Goal: Task Accomplishment & Management: Use online tool/utility

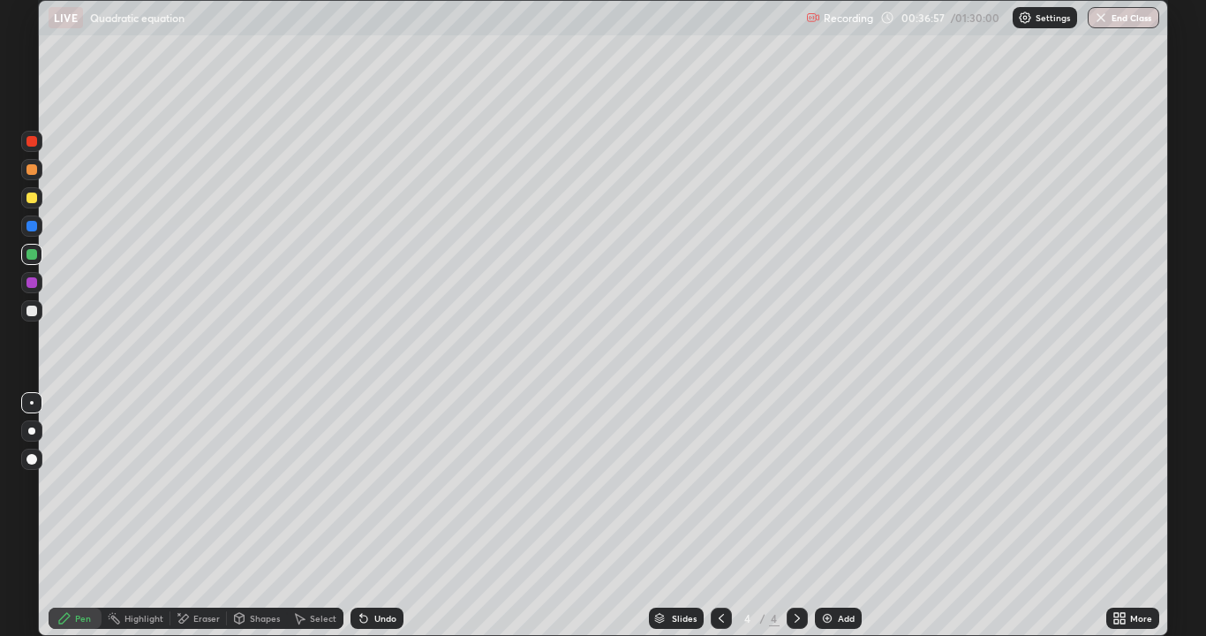
scroll to position [636, 1206]
click at [26, 290] on div at bounding box center [31, 282] width 21 height 21
click at [33, 262] on div at bounding box center [31, 254] width 21 height 21
click at [835, 622] on div "Add" at bounding box center [838, 617] width 47 height 21
click at [34, 314] on div at bounding box center [31, 310] width 11 height 11
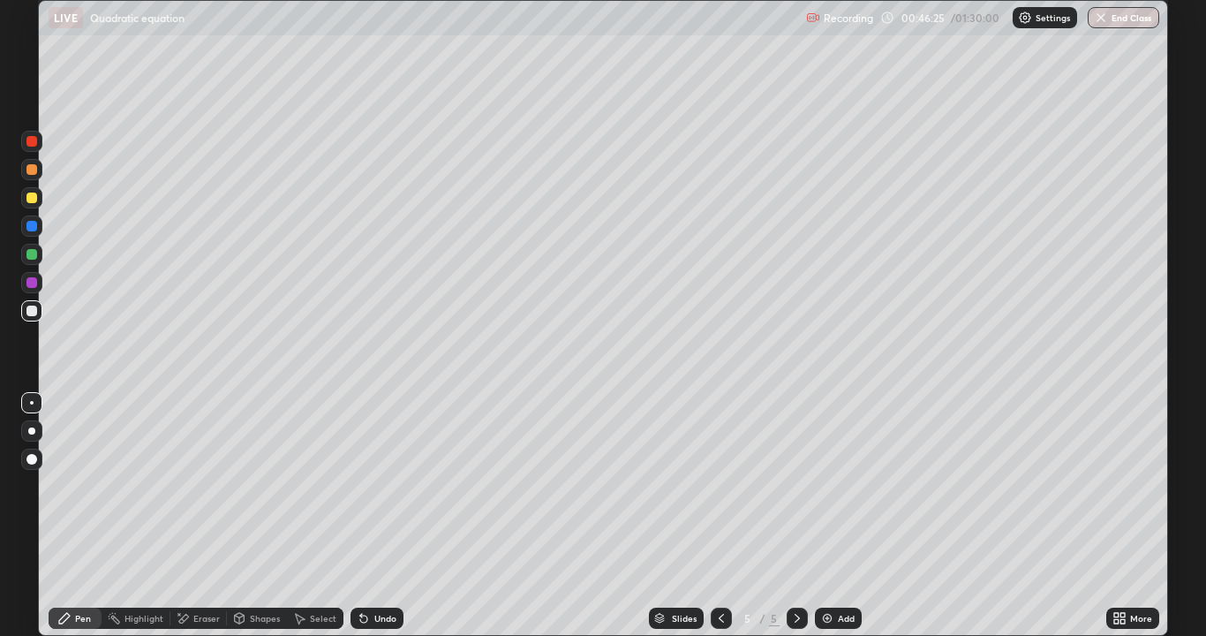
click at [32, 283] on div at bounding box center [31, 282] width 11 height 11
click at [34, 257] on div at bounding box center [31, 254] width 11 height 11
click at [30, 314] on div at bounding box center [31, 310] width 11 height 11
click at [185, 621] on icon at bounding box center [183, 618] width 14 height 15
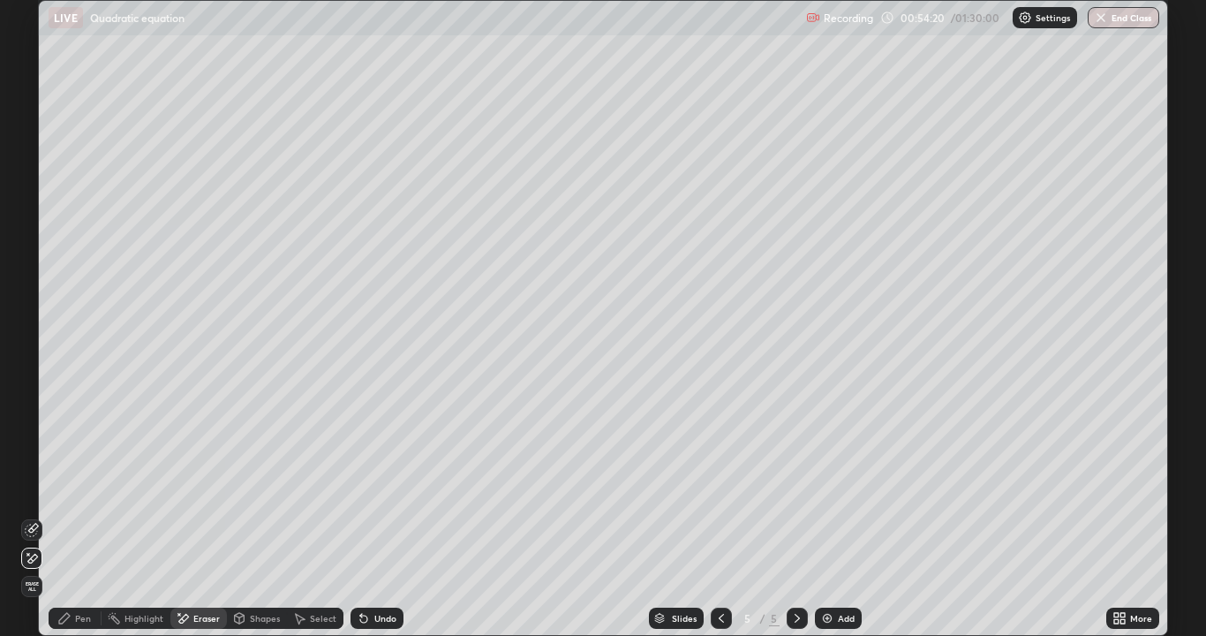
click at [32, 553] on icon at bounding box center [32, 558] width 14 height 15
click at [72, 626] on div "Pen" at bounding box center [75, 617] width 53 height 21
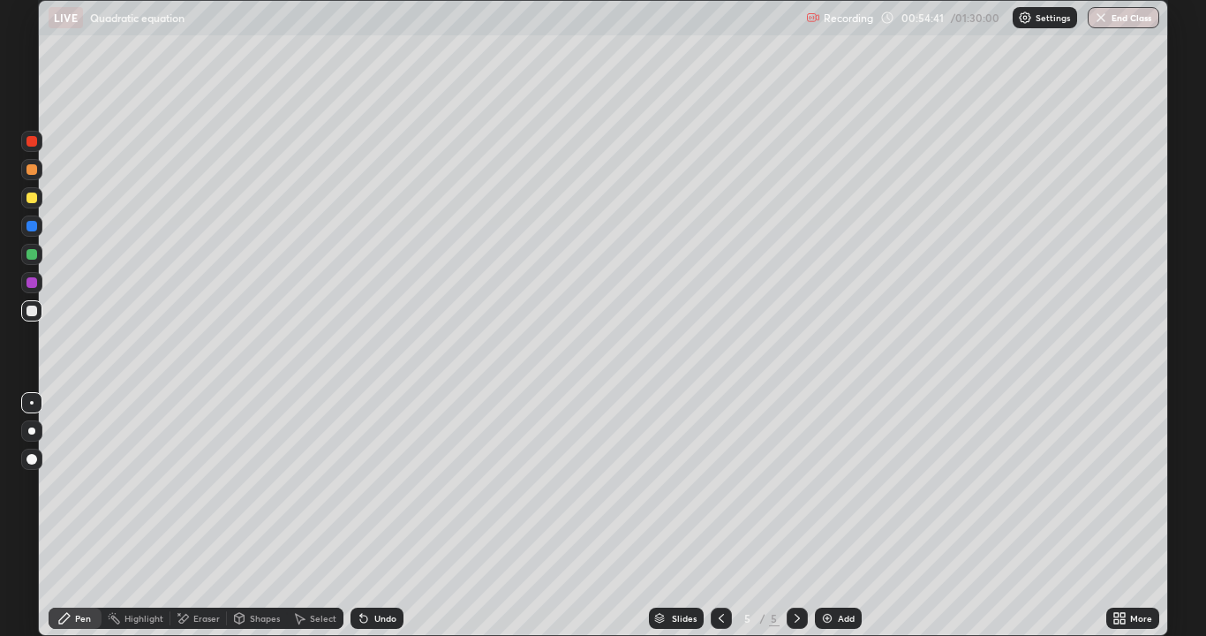
click at [30, 284] on div at bounding box center [31, 282] width 11 height 11
click at [27, 312] on div at bounding box center [31, 310] width 11 height 11
click at [33, 232] on div at bounding box center [31, 225] width 21 height 21
click at [360, 617] on icon at bounding box center [363, 618] width 7 height 7
click at [35, 312] on div at bounding box center [31, 310] width 11 height 11
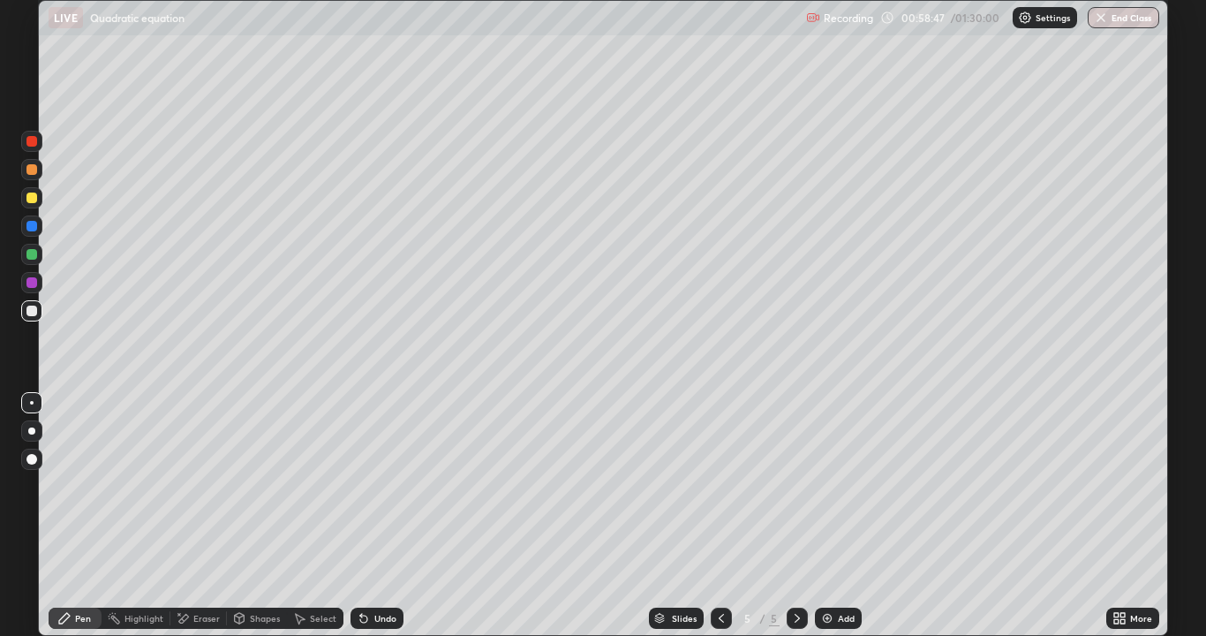
click at [189, 623] on icon at bounding box center [183, 618] width 14 height 15
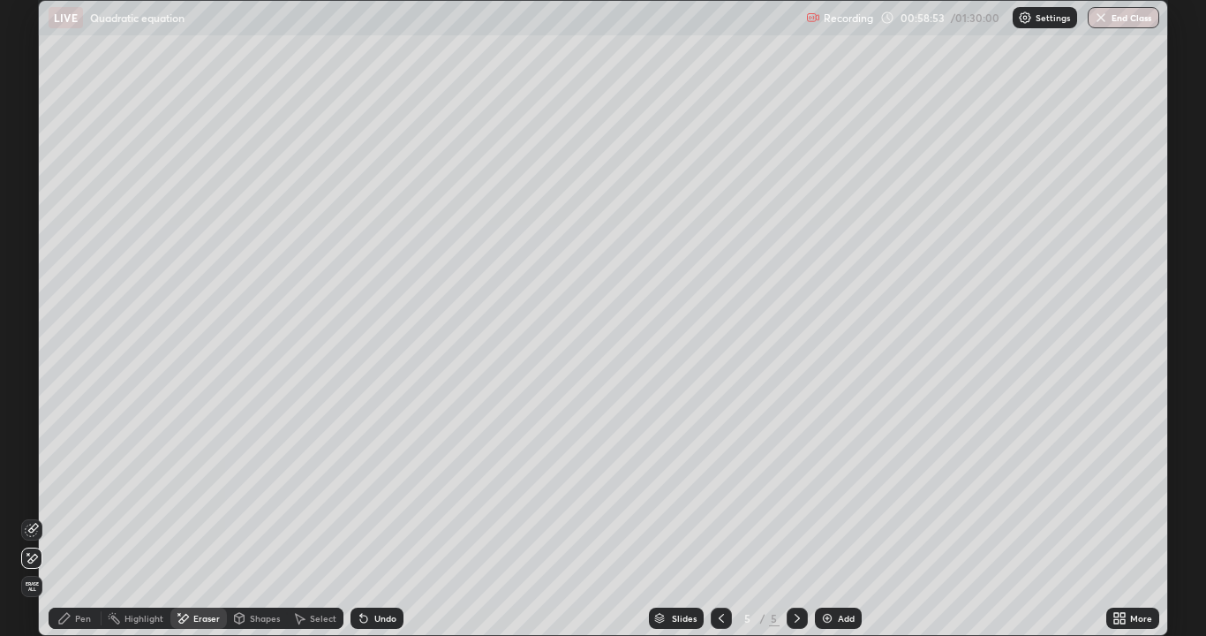
click at [72, 626] on div "Pen" at bounding box center [75, 617] width 53 height 21
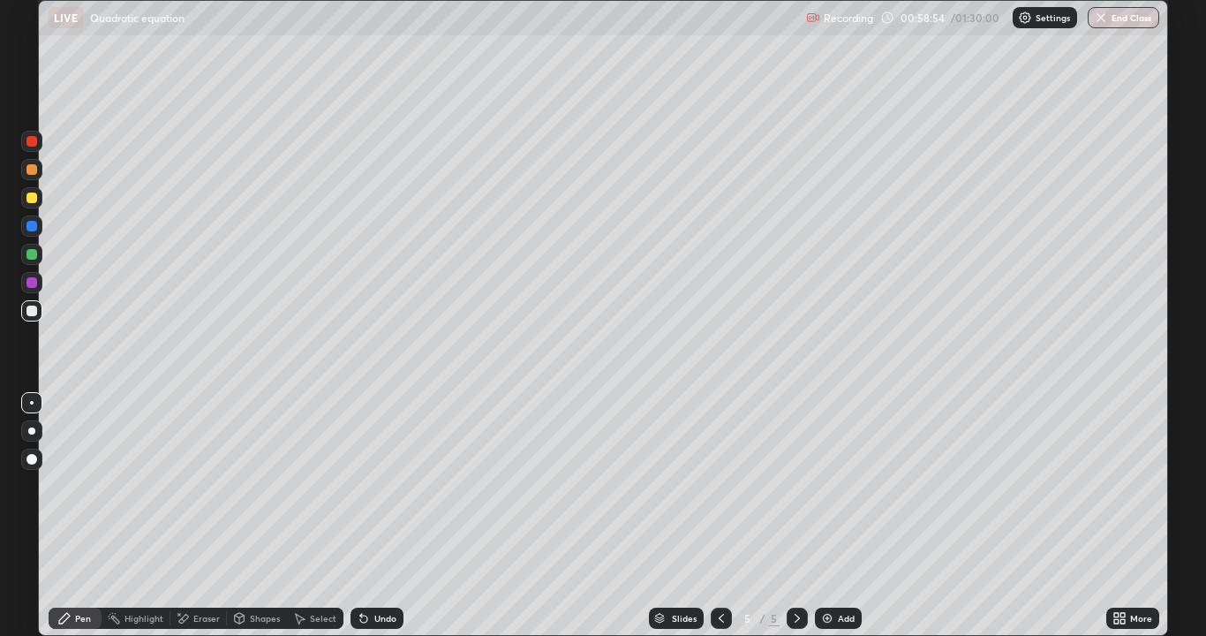
click at [33, 286] on div at bounding box center [31, 282] width 11 height 11
click at [37, 632] on div "Setting up your live class" at bounding box center [603, 318] width 1206 height 636
click at [35, 635] on div "Setting up your live class" at bounding box center [603, 318] width 1206 height 636
click at [34, 254] on div at bounding box center [31, 254] width 11 height 11
click at [822, 621] on img at bounding box center [827, 618] width 14 height 14
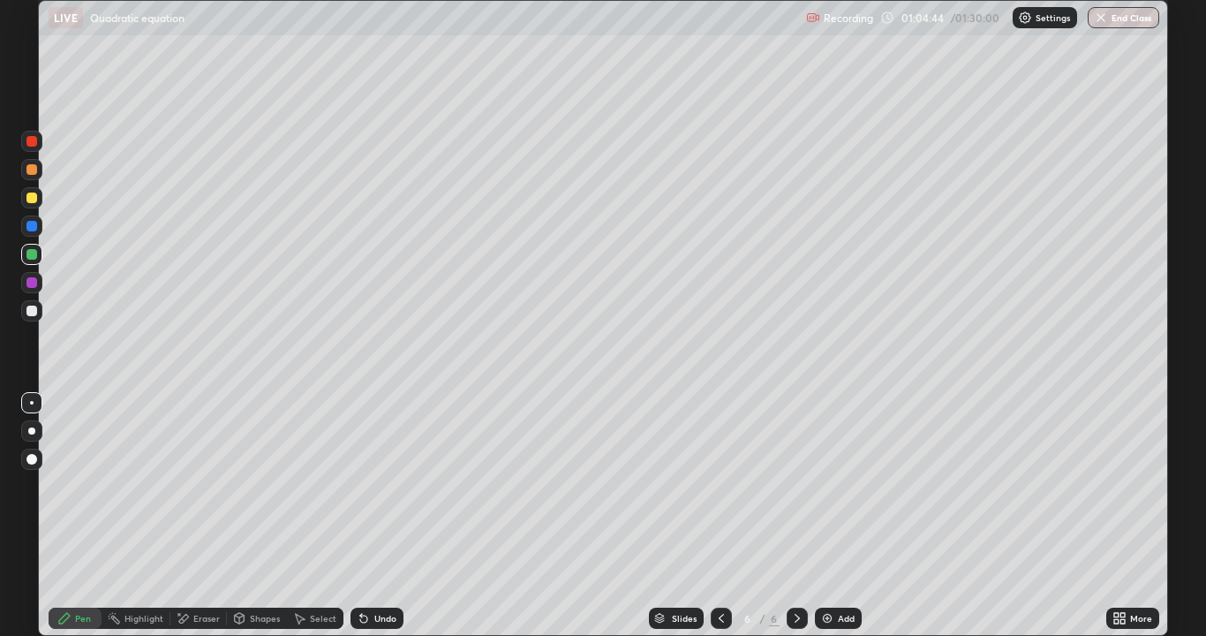
click at [29, 286] on div at bounding box center [31, 282] width 11 height 11
click at [30, 315] on div at bounding box center [31, 310] width 11 height 11
click at [826, 623] on img at bounding box center [827, 618] width 14 height 14
click at [25, 283] on div at bounding box center [31, 282] width 21 height 21
click at [33, 232] on div at bounding box center [31, 225] width 21 height 21
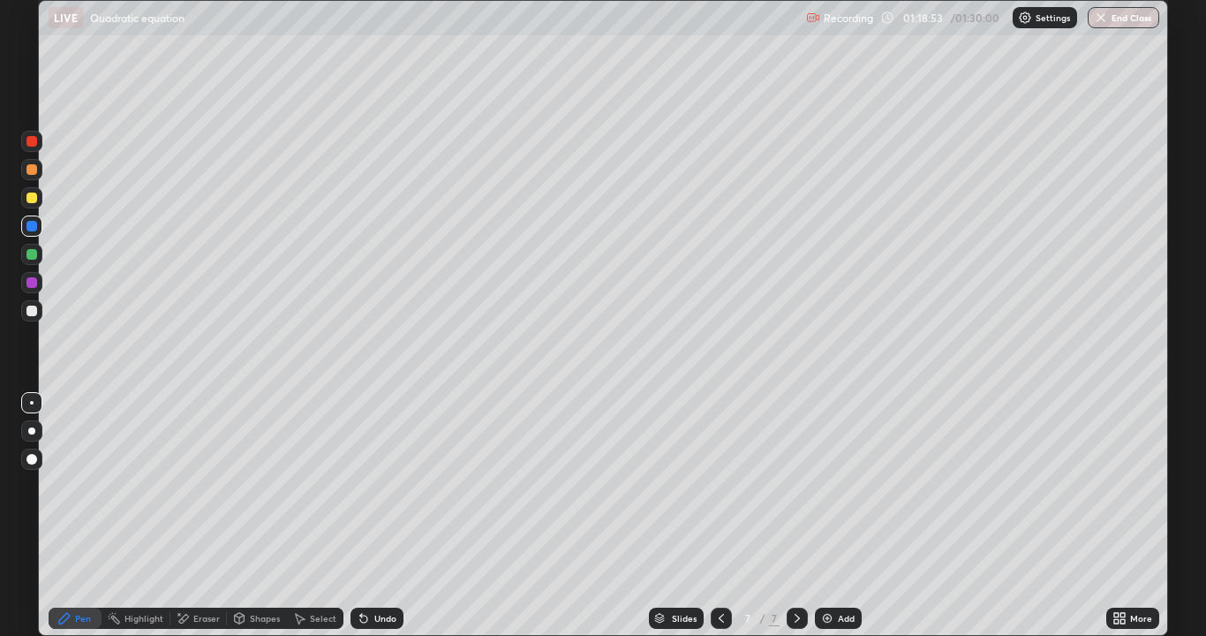
click at [30, 312] on div at bounding box center [31, 310] width 11 height 11
click at [32, 227] on div at bounding box center [31, 226] width 11 height 11
click at [34, 310] on div at bounding box center [31, 310] width 11 height 11
click at [38, 139] on div at bounding box center [31, 141] width 21 height 21
click at [1112, 24] on button "End Class" at bounding box center [1124, 17] width 70 height 21
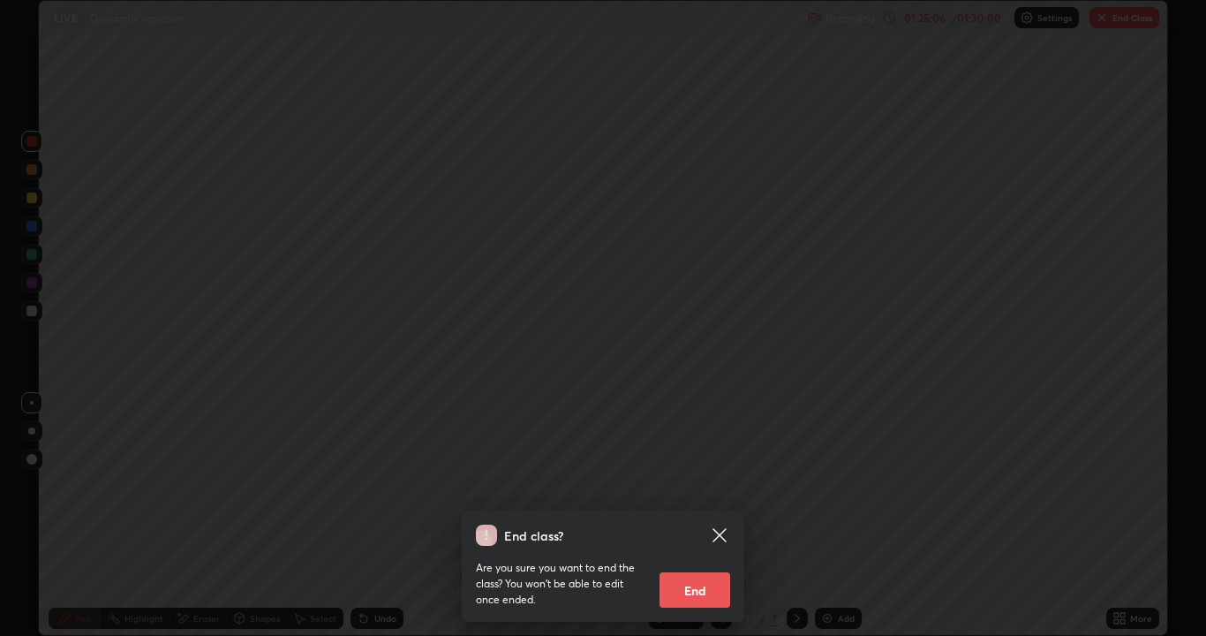
click at [713, 593] on button "End" at bounding box center [694, 589] width 71 height 35
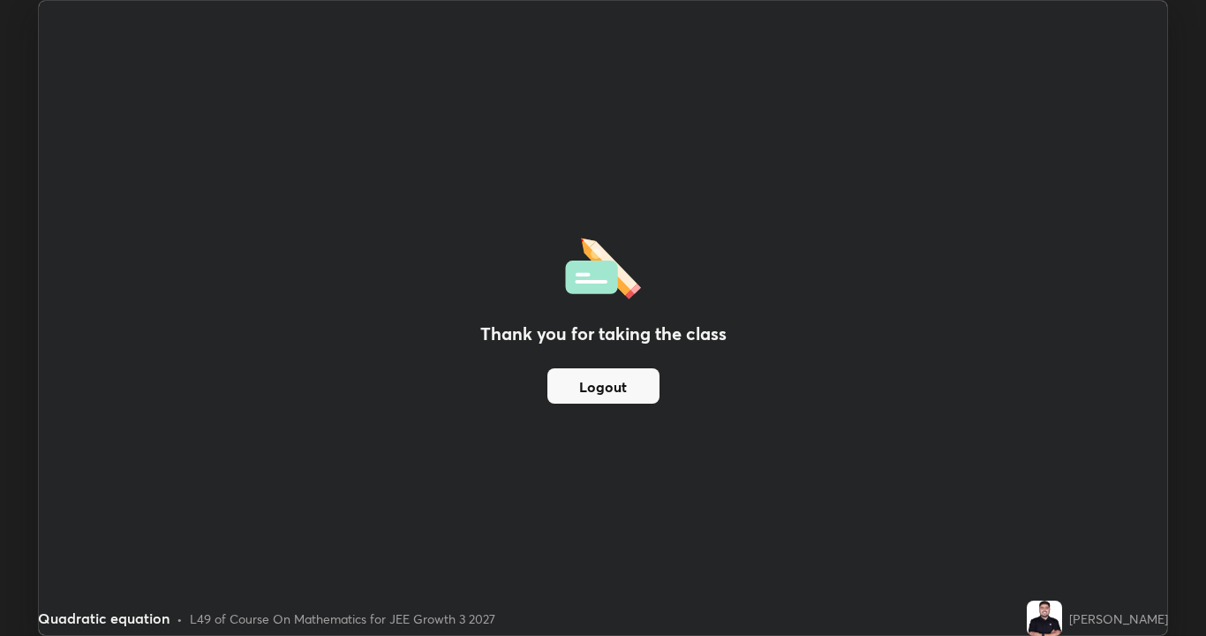
click at [592, 393] on button "Logout" at bounding box center [603, 385] width 112 height 35
